Goal: Complete application form

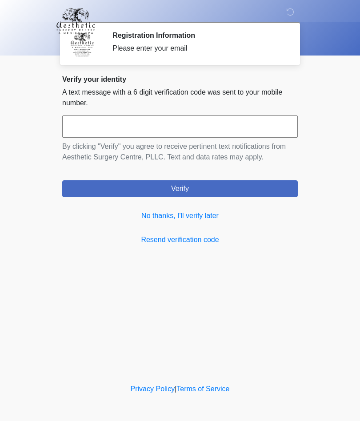
click at [206, 216] on link "No thanks, I'll verify later" at bounding box center [180, 216] width 236 height 11
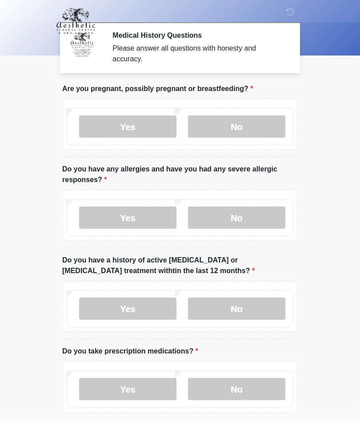
click at [242, 125] on label "No" at bounding box center [236, 127] width 97 height 22
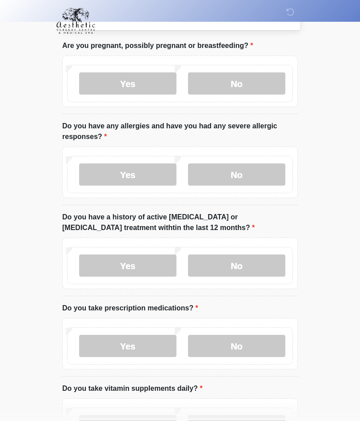
scroll to position [43, 0]
click at [130, 169] on label "Yes" at bounding box center [127, 175] width 97 height 22
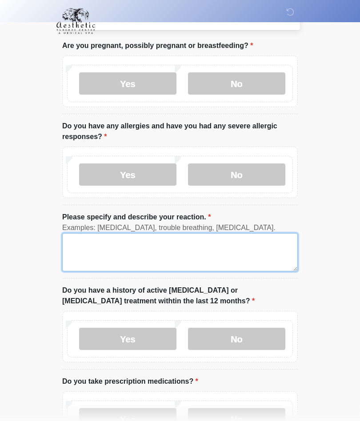
click at [88, 248] on textarea "Please specify and describe your reaction." at bounding box center [180, 252] width 236 height 38
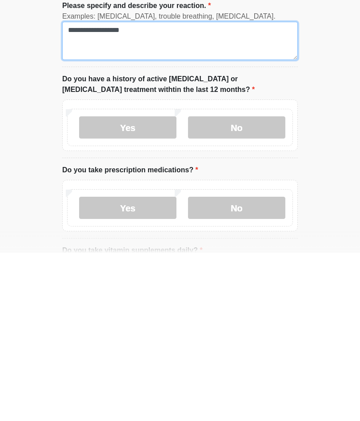
scroll to position [87, 0]
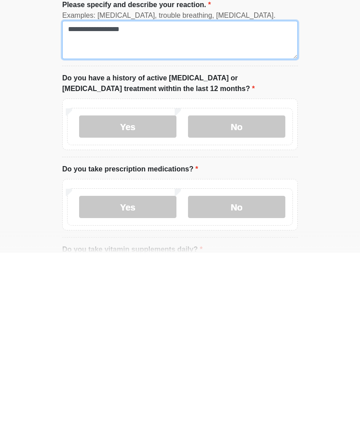
type textarea "**********"
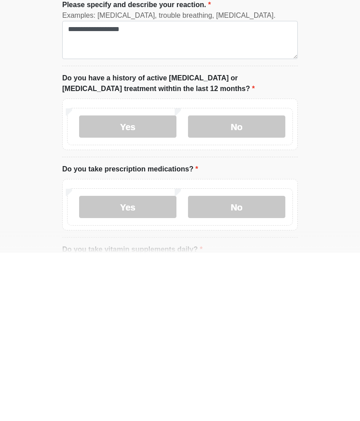
click at [236, 284] on label "No" at bounding box center [236, 295] width 97 height 22
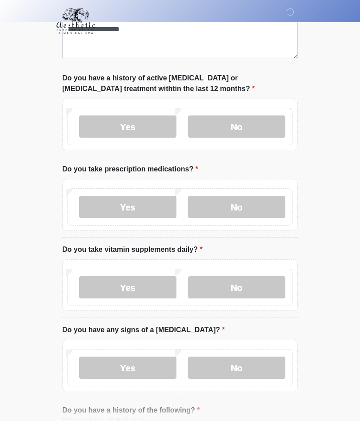
click at [236, 211] on label "No" at bounding box center [236, 207] width 97 height 22
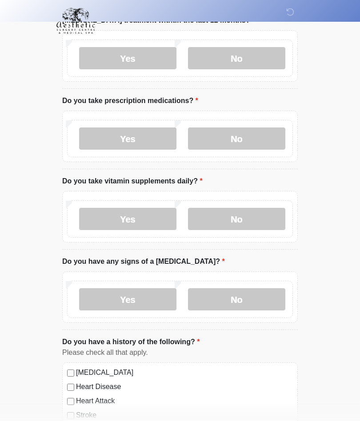
scroll to position [326, 0]
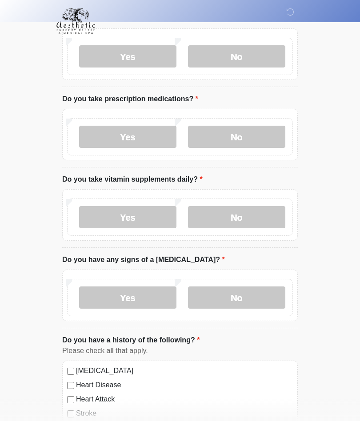
click at [243, 215] on label "No" at bounding box center [236, 217] width 97 height 22
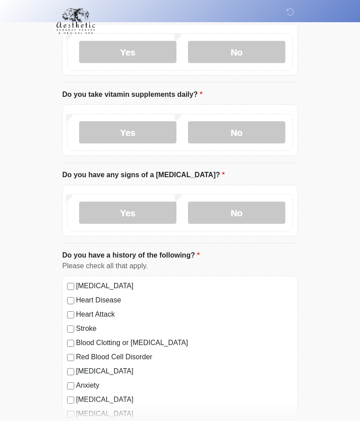
scroll to position [411, 0]
click at [236, 207] on label "No" at bounding box center [236, 213] width 97 height 22
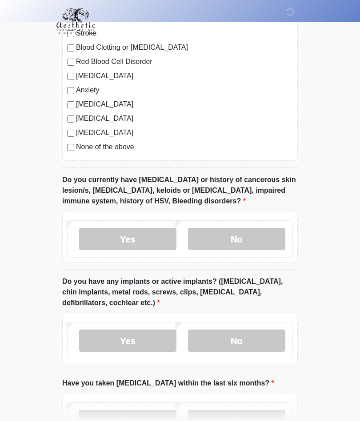
scroll to position [715, 0]
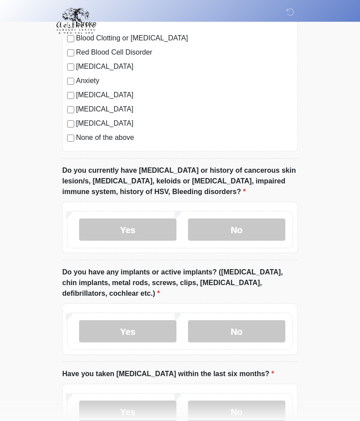
click at [238, 223] on label "No" at bounding box center [236, 230] width 97 height 22
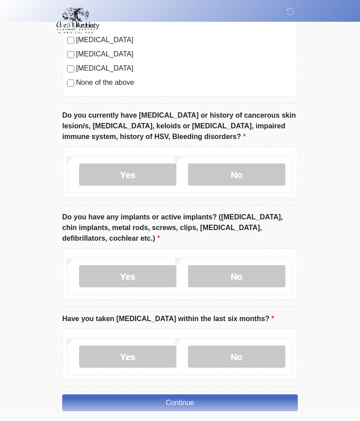
scroll to position [768, 0]
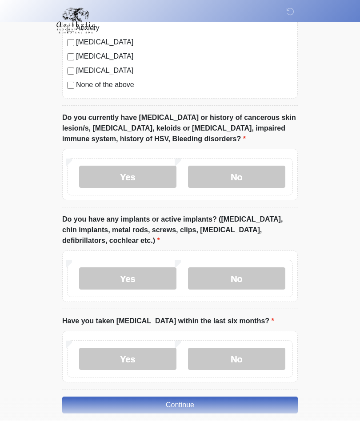
click at [244, 274] on label "No" at bounding box center [236, 279] width 97 height 22
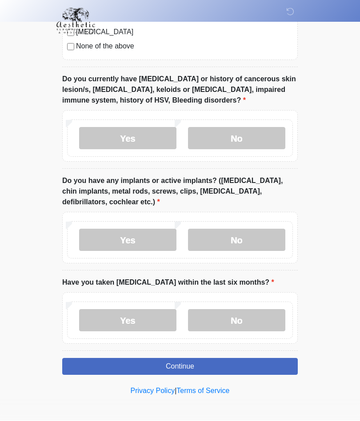
click at [234, 321] on label "No" at bounding box center [236, 321] width 97 height 22
click at [189, 366] on button "Continue" at bounding box center [180, 367] width 236 height 17
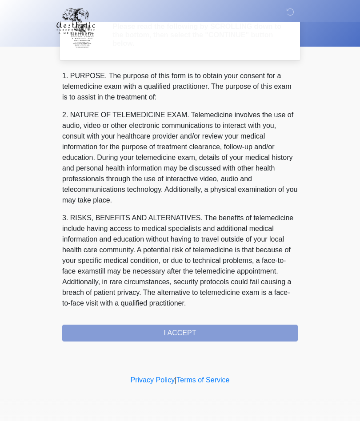
scroll to position [0, 0]
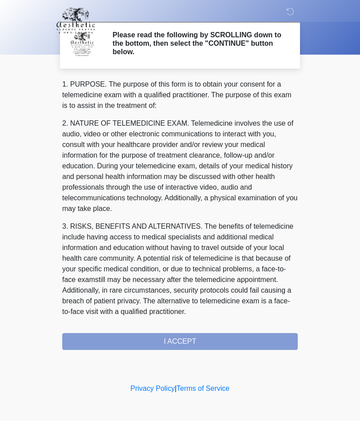
click at [194, 342] on div "1. PURPOSE. The purpose of this form is to obtain your consent for a telemedici…" at bounding box center [180, 215] width 236 height 271
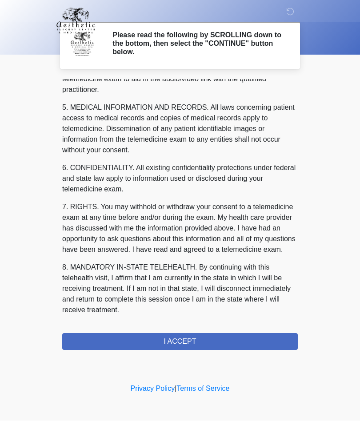
scroll to position [283, 0]
click at [181, 341] on button "I ACCEPT" at bounding box center [180, 342] width 236 height 17
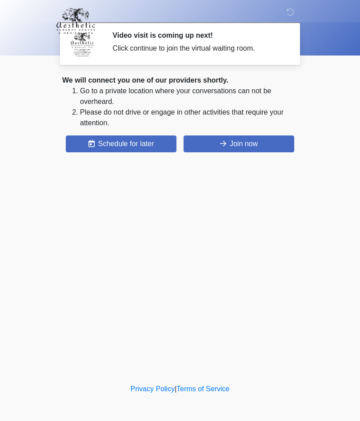
click at [244, 139] on button "Join now" at bounding box center [239, 144] width 111 height 17
